Goal: Entertainment & Leisure: Consume media (video, audio)

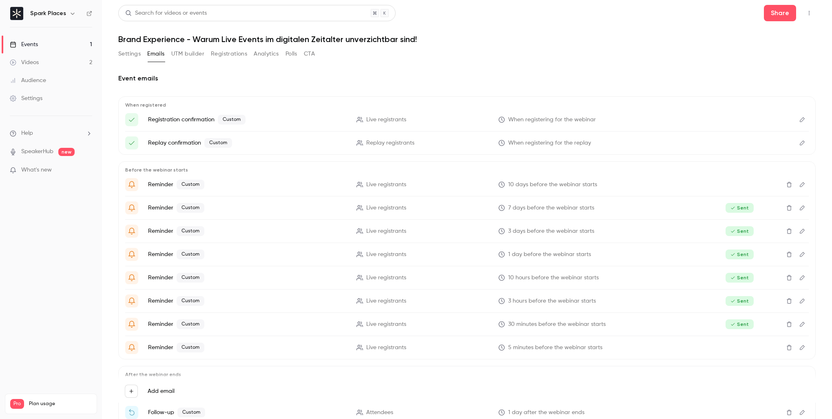
scroll to position [73, 0]
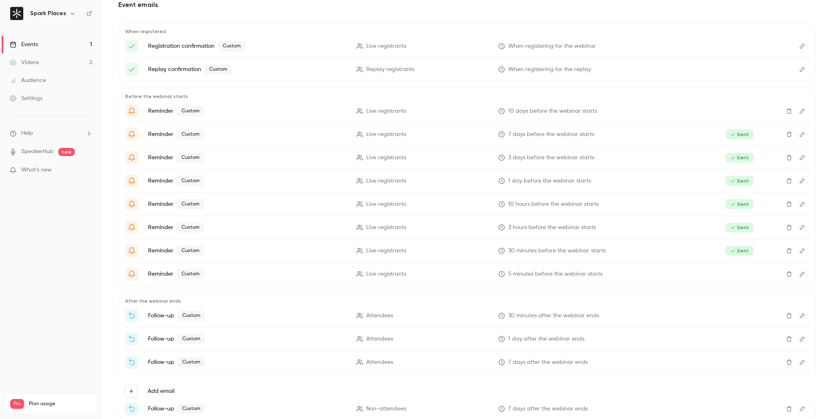
click at [54, 62] on link "Videos 2" at bounding box center [51, 62] width 102 height 18
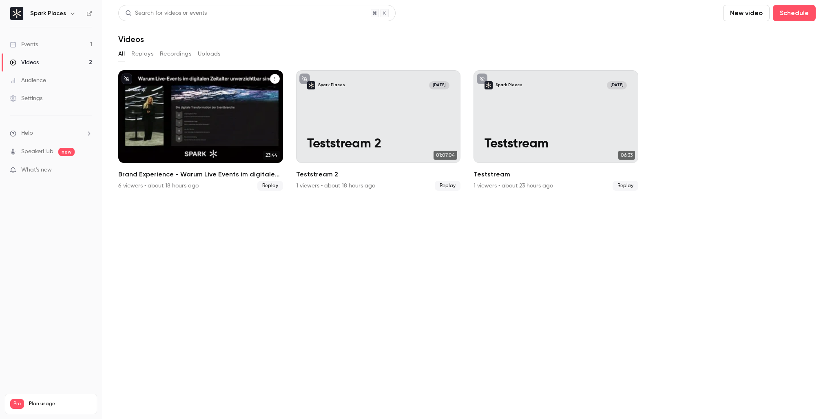
click at [246, 118] on p "Brand Experience - Warum Live Events im digitalen Zeitalter unverzichtbar sind!" at bounding box center [200, 129] width 142 height 45
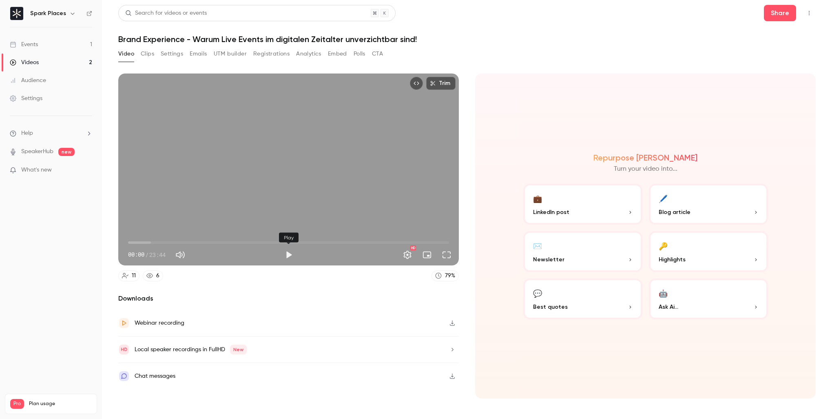
click at [289, 253] on button "Play" at bounding box center [289, 254] width 16 height 16
click at [450, 257] on button "Full screen" at bounding box center [447, 254] width 16 height 16
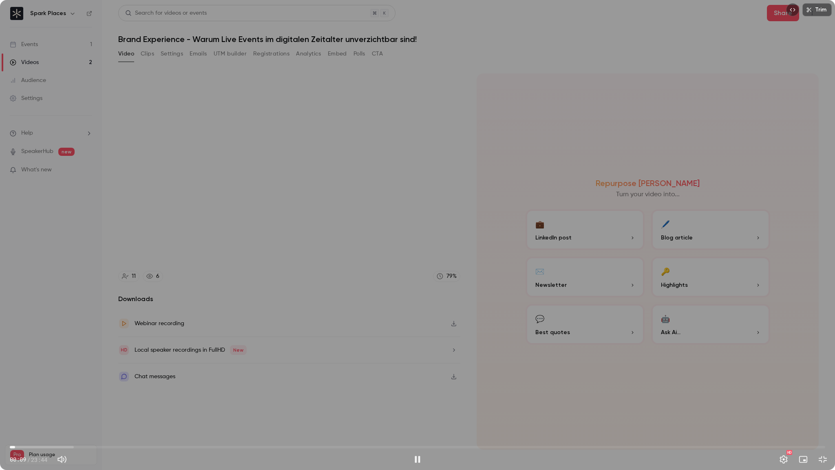
click at [49, 418] on span "00:09" at bounding box center [418, 447] width 816 height 13
click at [113, 418] on span "01:09" at bounding box center [418, 447] width 816 height 13
click at [182, 418] on span "04:59" at bounding box center [418, 447] width 816 height 13
click at [236, 418] on span "05:00" at bounding box center [418, 447] width 816 height 13
click at [271, 418] on span "06:35" at bounding box center [418, 447] width 816 height 13
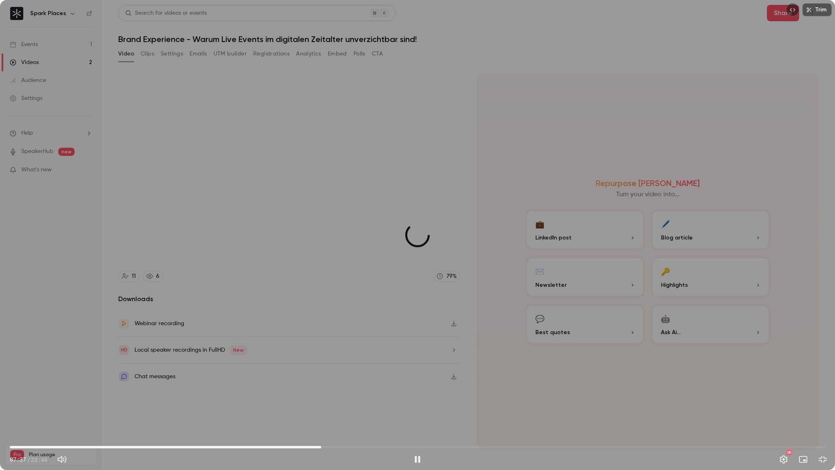
click at [321, 418] on span "09:04" at bounding box center [418, 447] width 816 height 13
click at [342, 418] on span "09:40" at bounding box center [418, 447] width 816 height 13
type input "*****"
click at [62, 418] on button "Mute" at bounding box center [62, 459] width 16 height 16
type input "*"
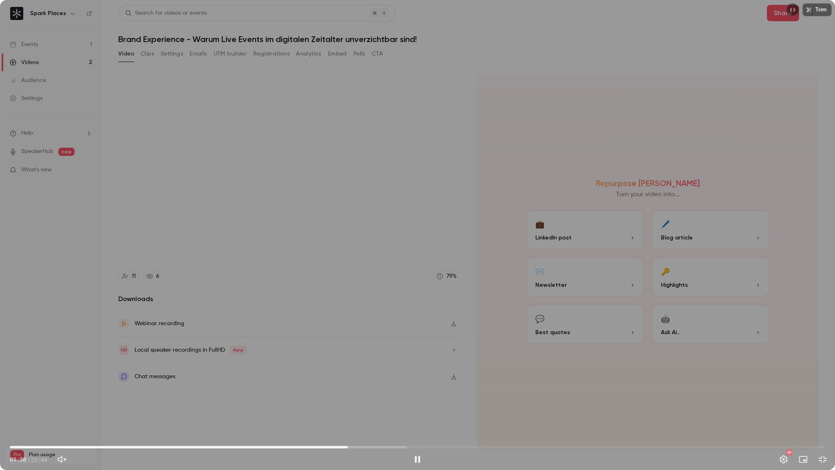
type input "*****"
click at [62, 418] on button "Unmute" at bounding box center [62, 459] width 16 height 16
type input "***"
click at [782, 418] on button "Settings" at bounding box center [784, 459] width 16 height 16
click at [486, 418] on span "10:34" at bounding box center [418, 447] width 816 height 13
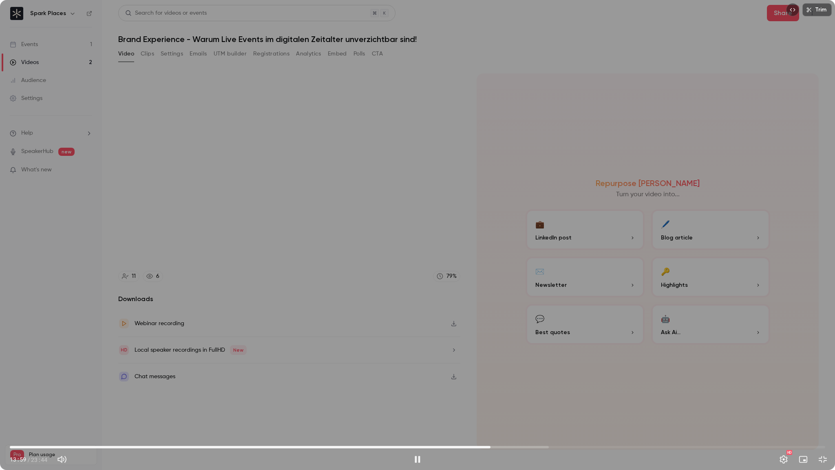
click at [612, 418] on span "13:59" at bounding box center [418, 447] width 816 height 13
click at [687, 418] on span "17:34" at bounding box center [418, 447] width 816 height 13
click at [730, 418] on span "19:51" at bounding box center [418, 447] width 816 height 13
click at [702, 418] on span "20:09" at bounding box center [418, 447] width 816 height 13
click at [689, 418] on span "20:10" at bounding box center [418, 447] width 816 height 13
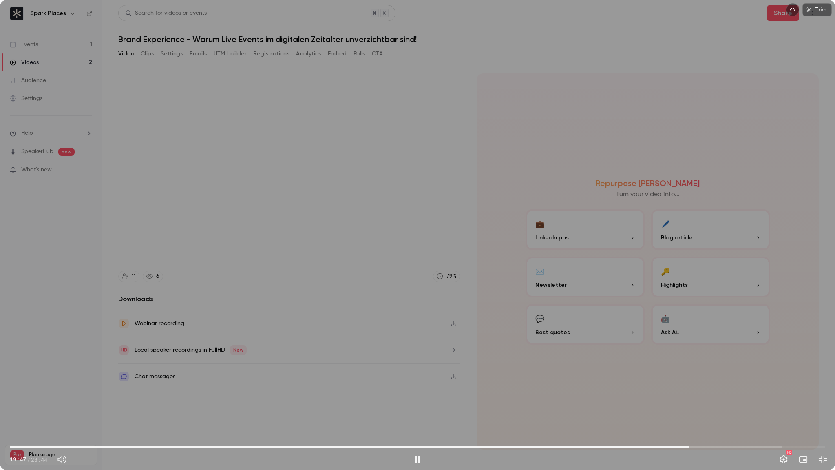
click at [698, 418] on span "19:47" at bounding box center [418, 447] width 816 height 13
click at [706, 418] on span "20:02" at bounding box center [418, 447] width 816 height 13
click at [809, 418] on span "23:16" at bounding box center [418, 447] width 816 height 13
click at [821, 418] on span "23:37" at bounding box center [418, 447] width 816 height 13
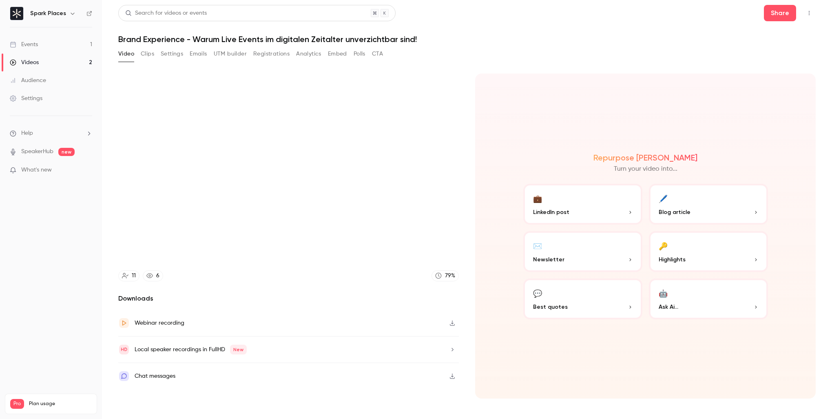
type input "******"
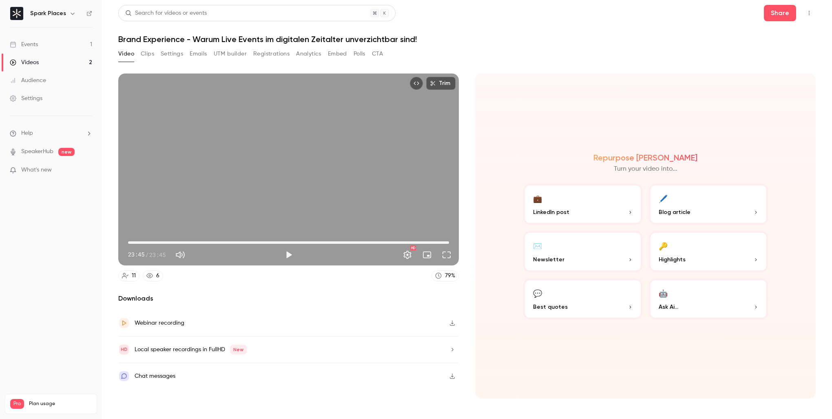
click at [680, 259] on span "Highlights" at bounding box center [672, 259] width 27 height 9
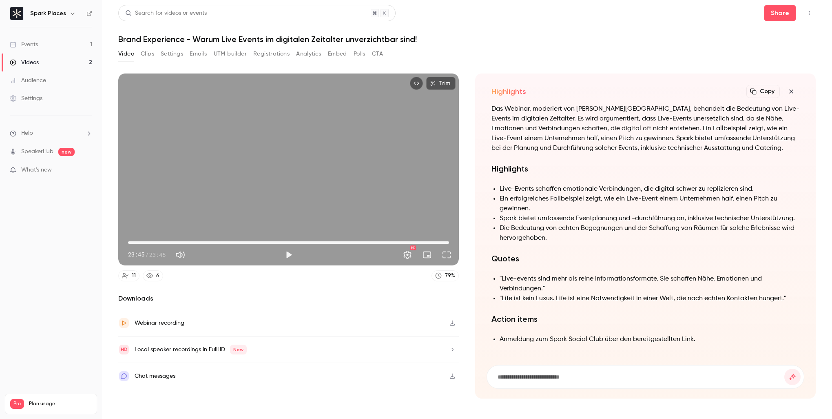
scroll to position [-111, 0]
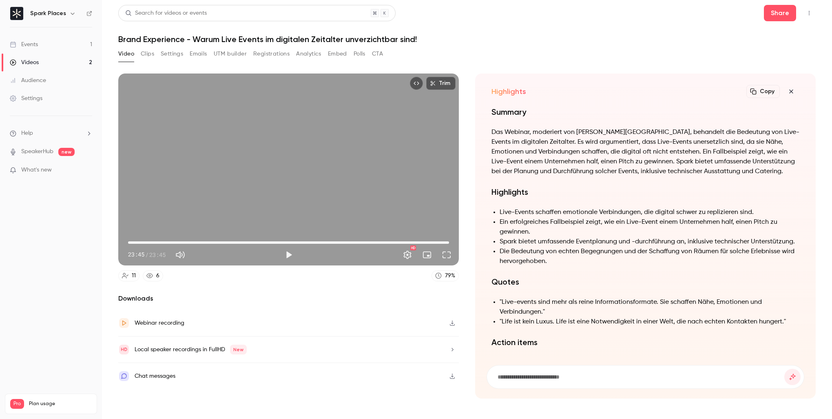
click at [796, 86] on button "button" at bounding box center [791, 91] width 16 height 16
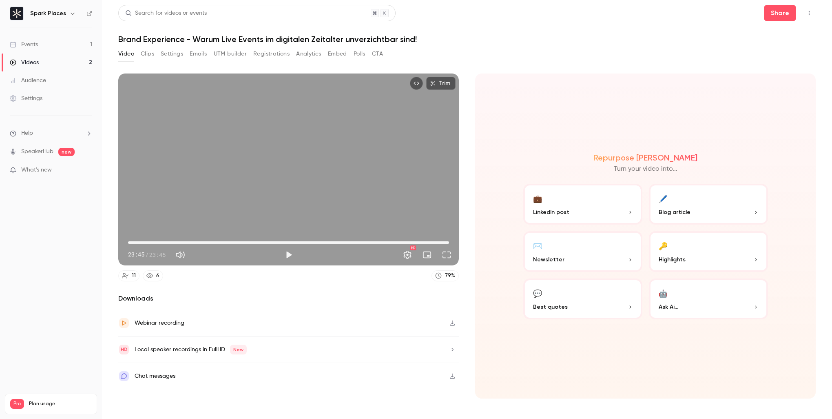
click at [635, 206] on button "💼 LinkedIn post" at bounding box center [582, 204] width 119 height 41
